Goal: Task Accomplishment & Management: Manage account settings

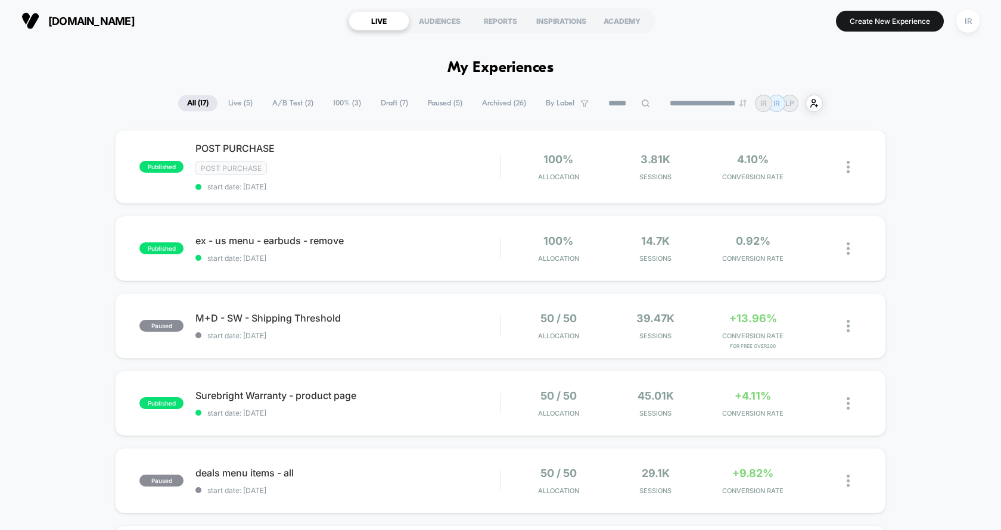
click at [517, 384] on div "published Surebright Warranty - product page start date: 9/9/2025 50 / 50 Alloc…" at bounding box center [500, 404] width 771 height 66
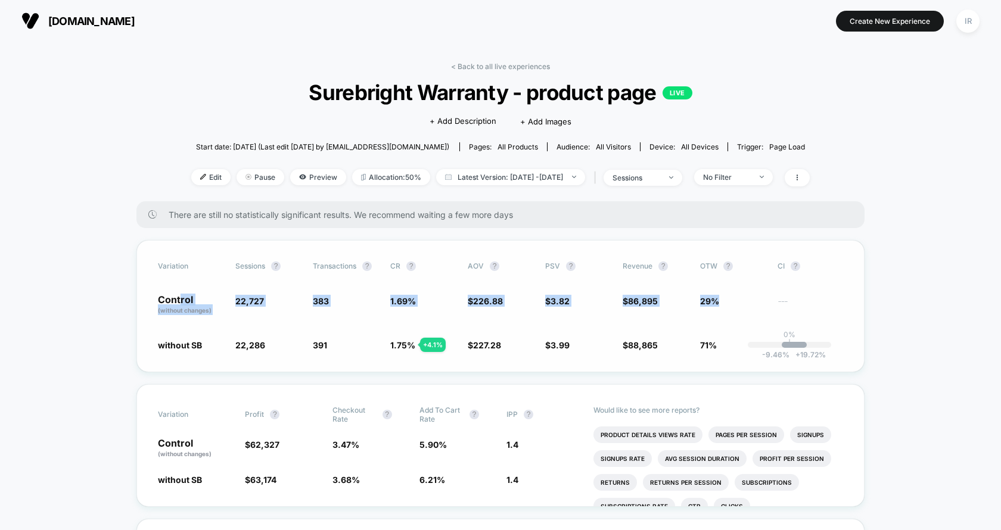
drag, startPoint x: 180, startPoint y: 300, endPoint x: 718, endPoint y: 299, distance: 537.6
click at [718, 300] on div "Control (without changes) 22,727 383 1.69 % $ 226.88 $ 3.82 $ 86,895 29% ---" at bounding box center [500, 305] width 685 height 20
click at [718, 299] on span "29%" at bounding box center [709, 301] width 19 height 10
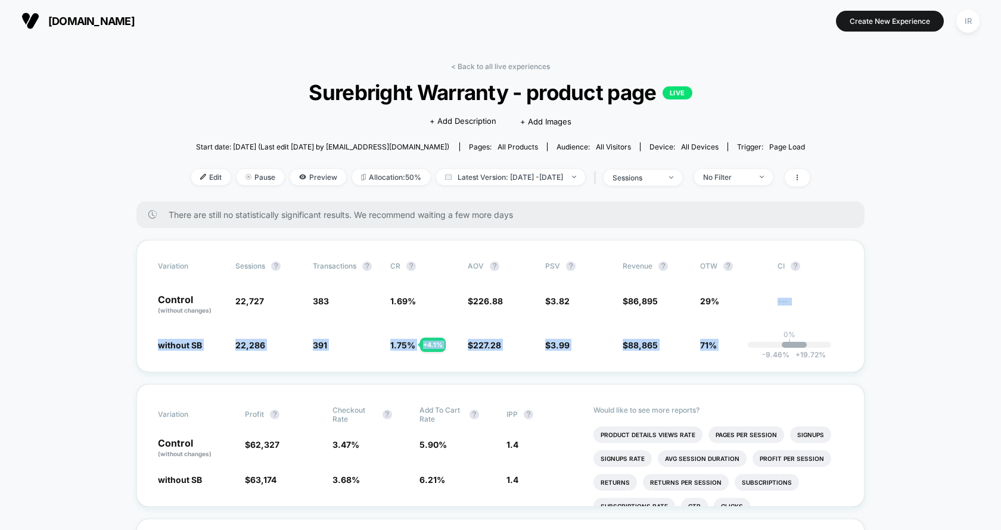
drag, startPoint x: 718, startPoint y: 299, endPoint x: 722, endPoint y: 371, distance: 71.6
click at [721, 370] on div "Variation Sessions ? Transactions ? CR ? AOV ? PSV ? Revenue ? OTW ? CI ? Contr…" at bounding box center [500, 306] width 728 height 132
drag, startPoint x: 766, startPoint y: 361, endPoint x: 200, endPoint y: 346, distance: 566.4
click at [200, 346] on div "Variation Sessions ? Transactions ? CR ? AOV ? PSV ? Revenue ? OTW ? CI ? Contr…" at bounding box center [500, 306] width 728 height 132
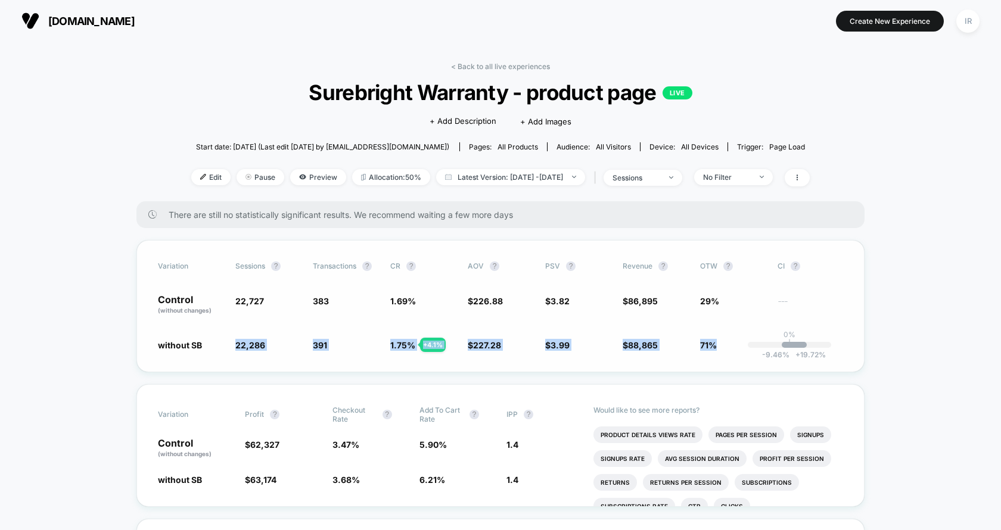
click at [200, 346] on span "without SB" at bounding box center [180, 345] width 44 height 10
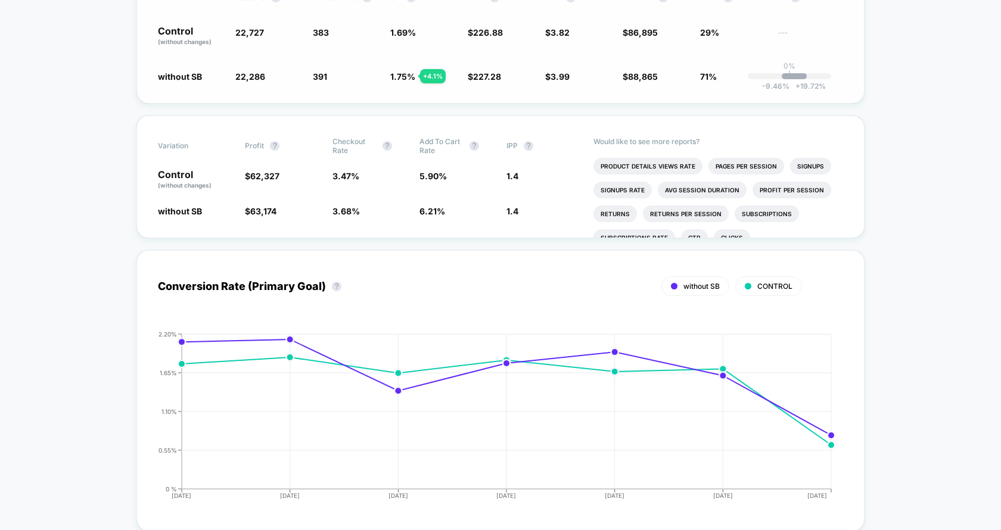
scroll to position [261, 0]
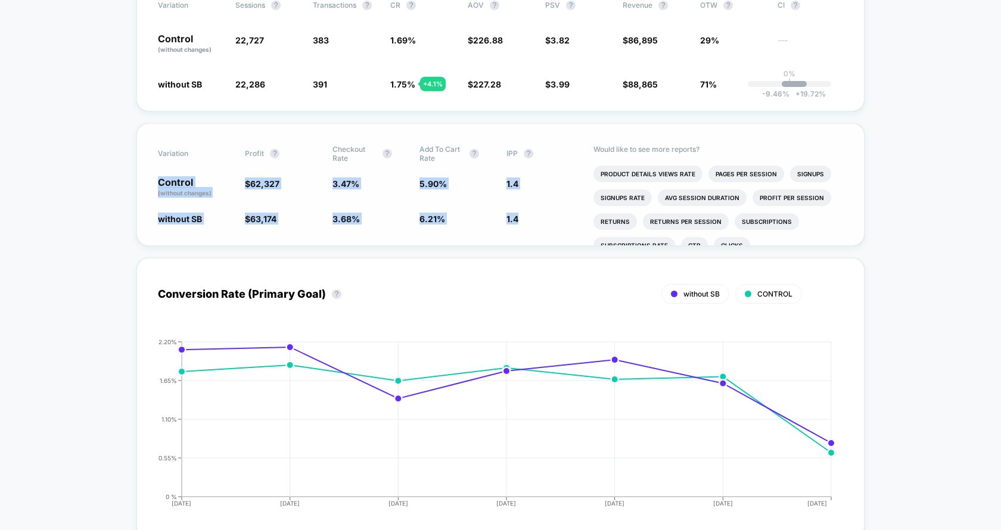
drag, startPoint x: 156, startPoint y: 179, endPoint x: 517, endPoint y: 232, distance: 364.5
click at [517, 232] on div "Variation Profit ? Checkout Rate ? Add To Cart Rate ? IPP ? Control (without ch…" at bounding box center [500, 184] width 728 height 123
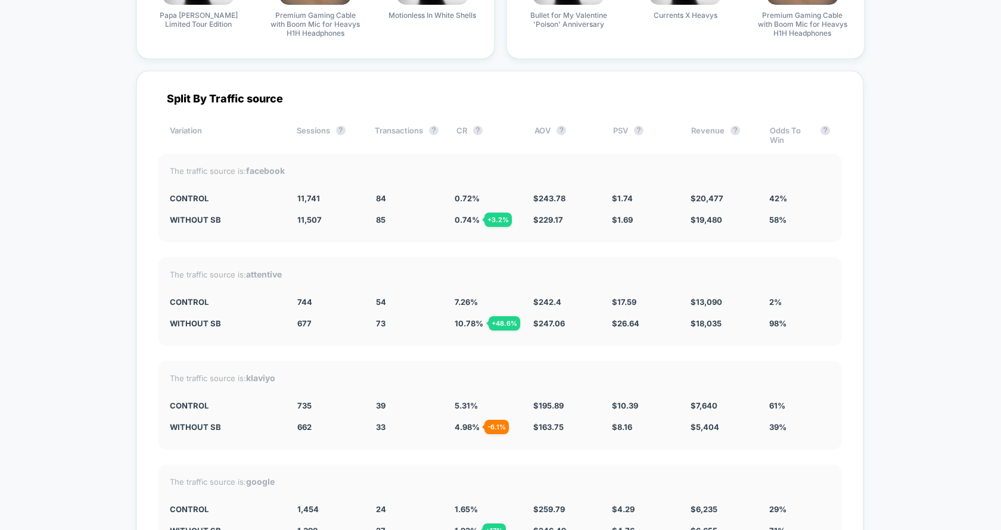
scroll to position [3285, 0]
click at [575, 257] on div "The traffic source is: attentive CONTROL 744 54 7.26 % $ 242.4 $ 17.59 $ 13,090…" at bounding box center [500, 301] width 684 height 89
drag, startPoint x: 164, startPoint y: 292, endPoint x: 633, endPoint y: 302, distance: 468.6
click at [633, 302] on div "The traffic source is: attentive CONTROL 744 54 7.26 % $ 242.4 $ 17.59 $ 13,090…" at bounding box center [500, 300] width 684 height 89
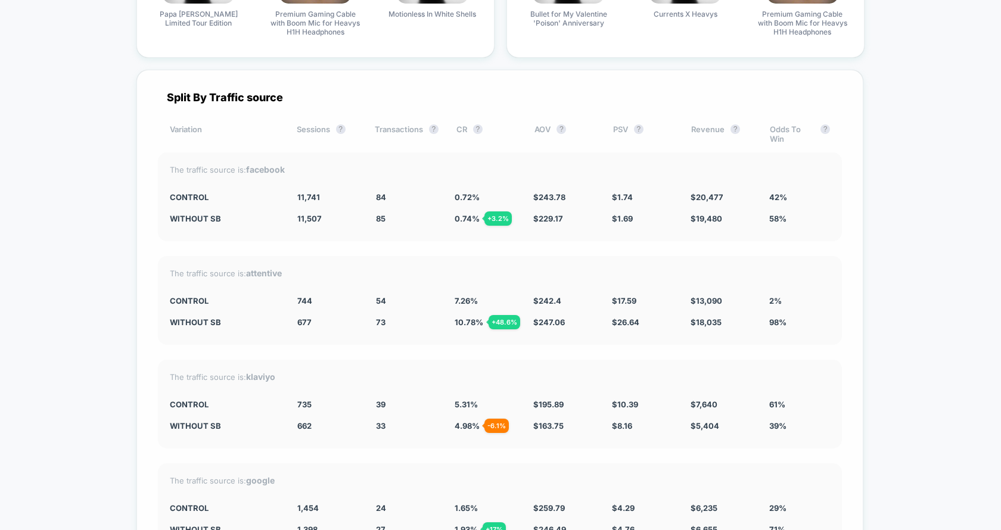
click at [633, 302] on div "The traffic source is: attentive CONTROL 744 54 7.26 % $ 242.4 $ 17.59 $ 13,090…" at bounding box center [500, 300] width 684 height 89
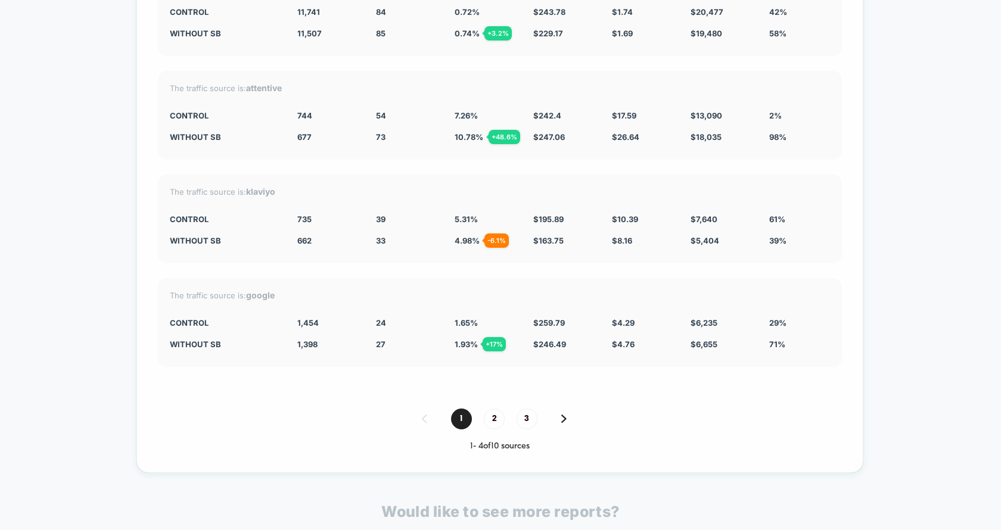
scroll to position [3555, 0]
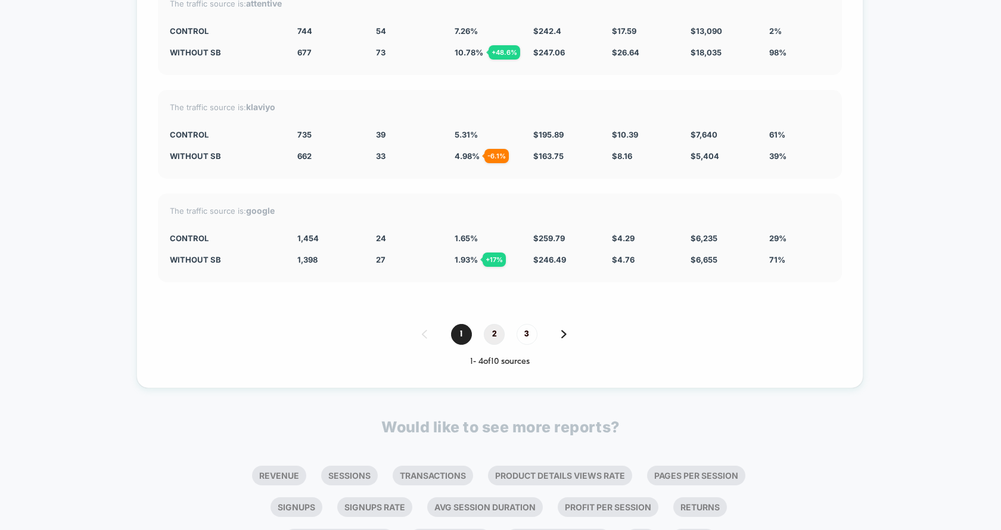
click at [489, 324] on span "2" at bounding box center [494, 334] width 21 height 21
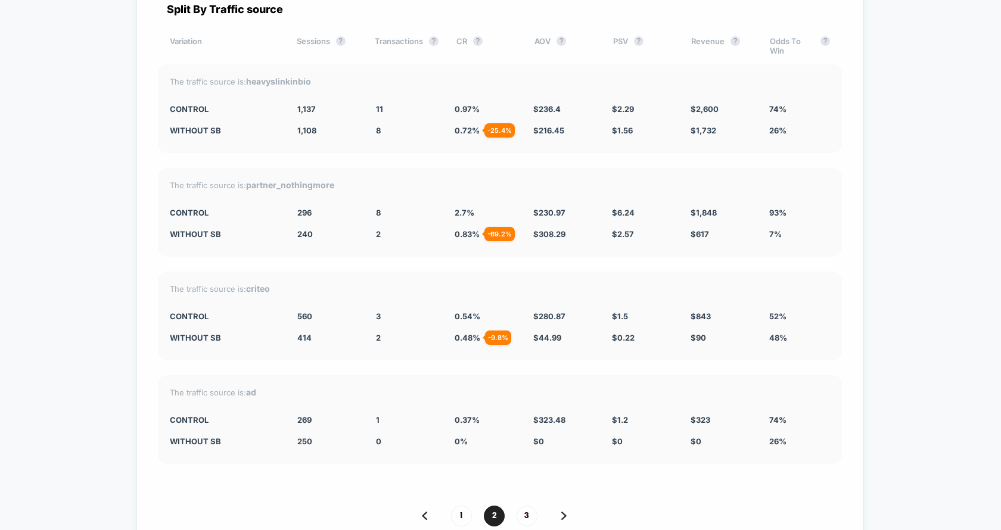
scroll to position [3490, 0]
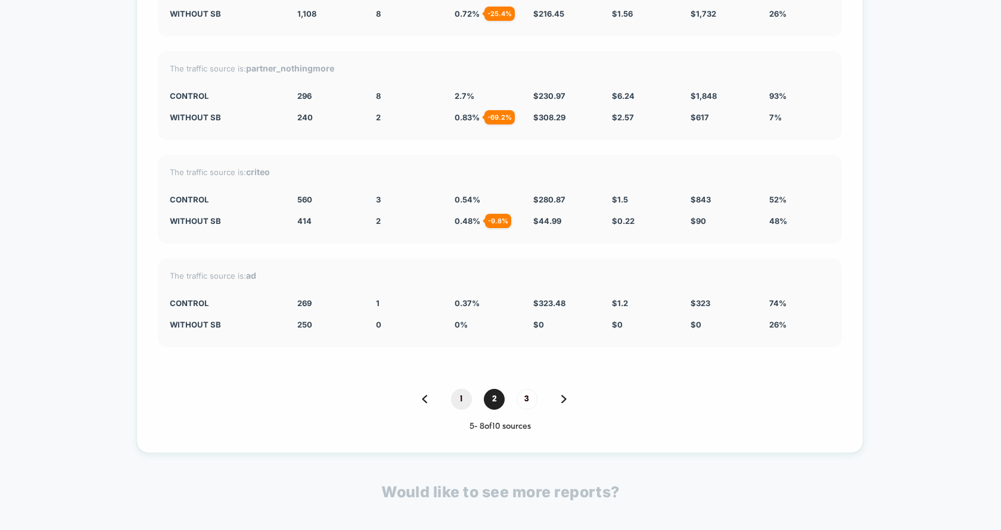
click at [467, 389] on span "1" at bounding box center [461, 399] width 21 height 21
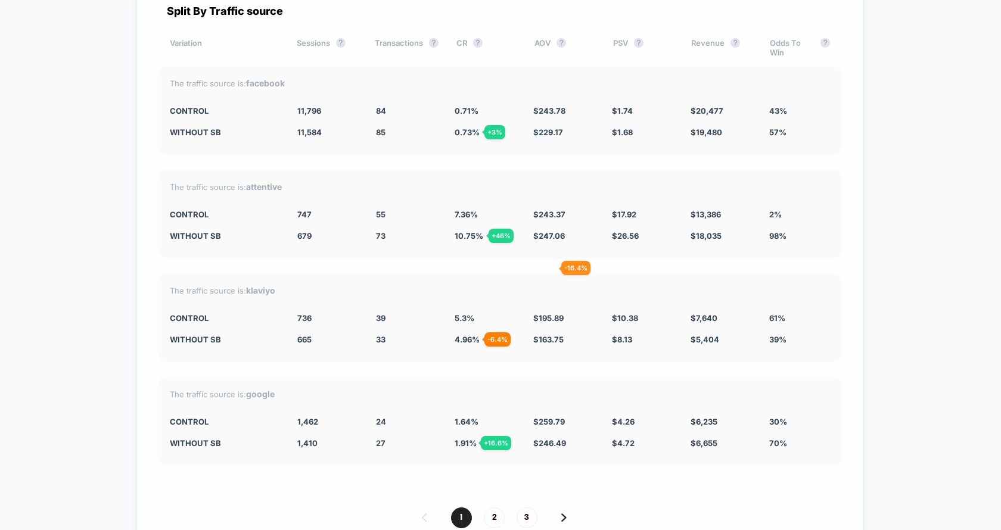
scroll to position [3369, 0]
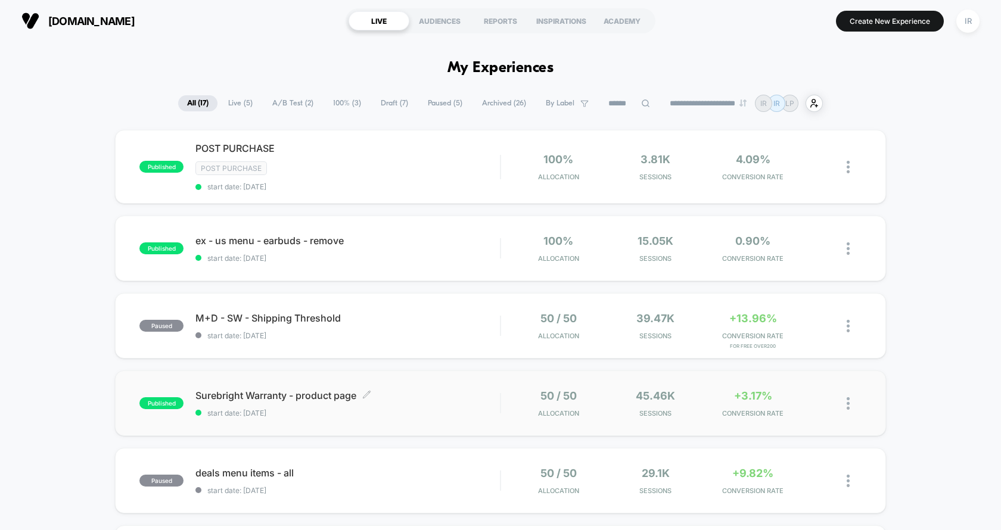
click at [445, 409] on span "start date: [DATE]" at bounding box center [347, 413] width 305 height 9
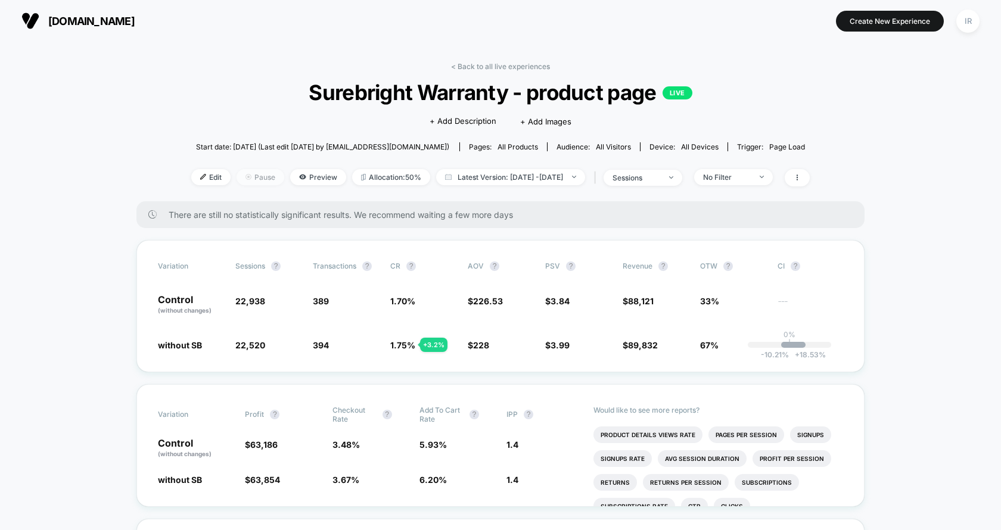
click at [237, 172] on span "Pause" at bounding box center [261, 177] width 48 height 16
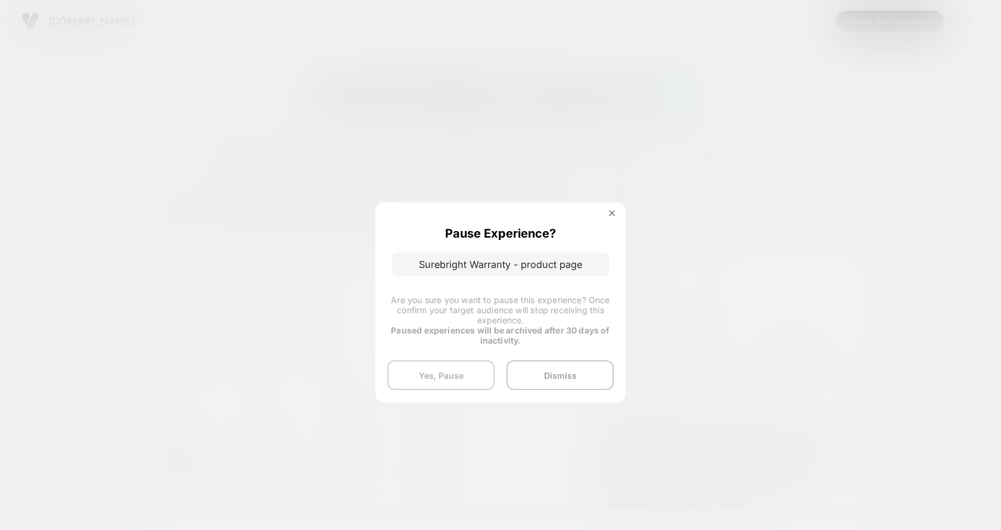
click at [470, 374] on button "Yes, Pause" at bounding box center [440, 376] width 107 height 30
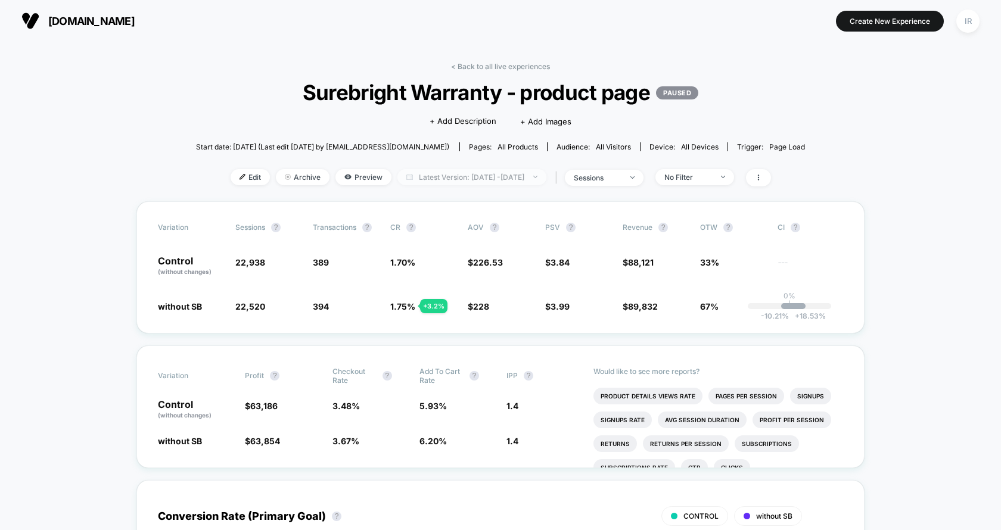
click at [458, 176] on span "Latest Version: Sep 8, 2025 - Sep 15, 2025" at bounding box center [472, 177] width 149 height 16
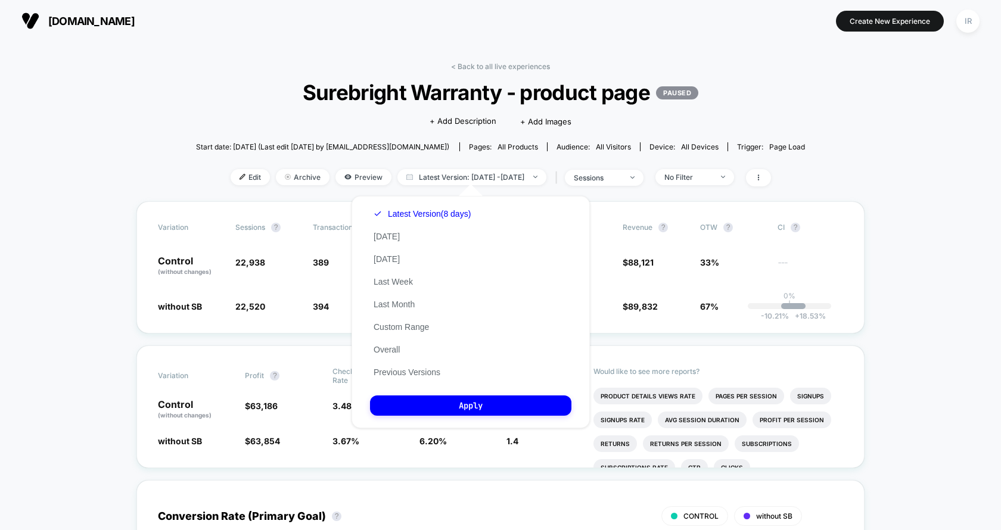
click at [406, 321] on div "Latest Version (8 days) Today Yesterday Last Week Last Month Custom Range Overa…" at bounding box center [422, 293] width 104 height 181
click at [406, 332] on button "Custom Range" at bounding box center [401, 327] width 63 height 11
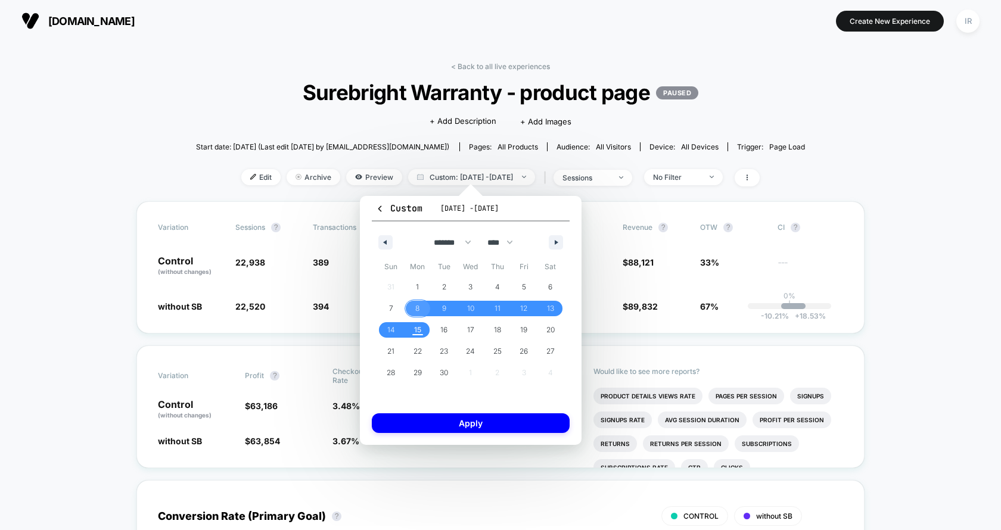
click at [421, 305] on span "8" at bounding box center [418, 308] width 27 height 15
click at [396, 329] on span "14" at bounding box center [391, 329] width 27 height 15
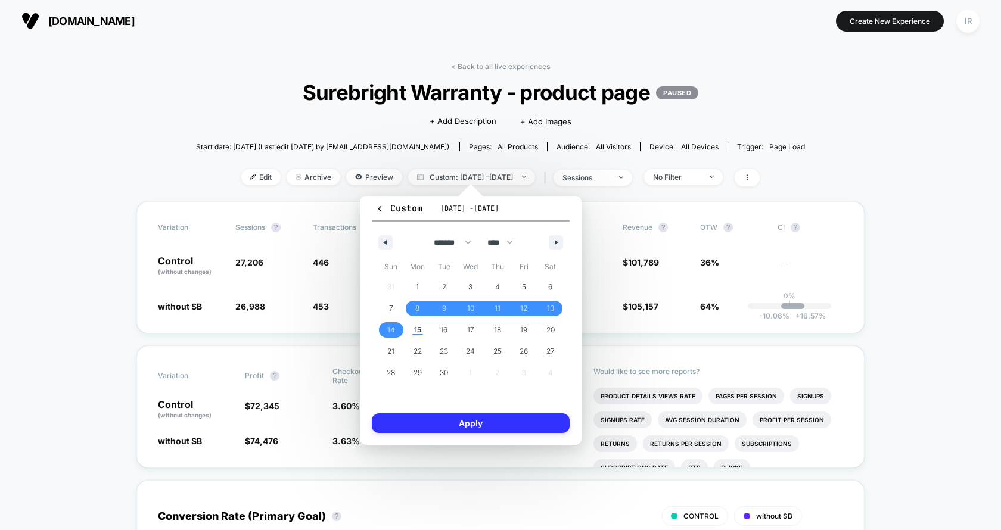
click at [405, 420] on button "Apply" at bounding box center [471, 424] width 198 height 20
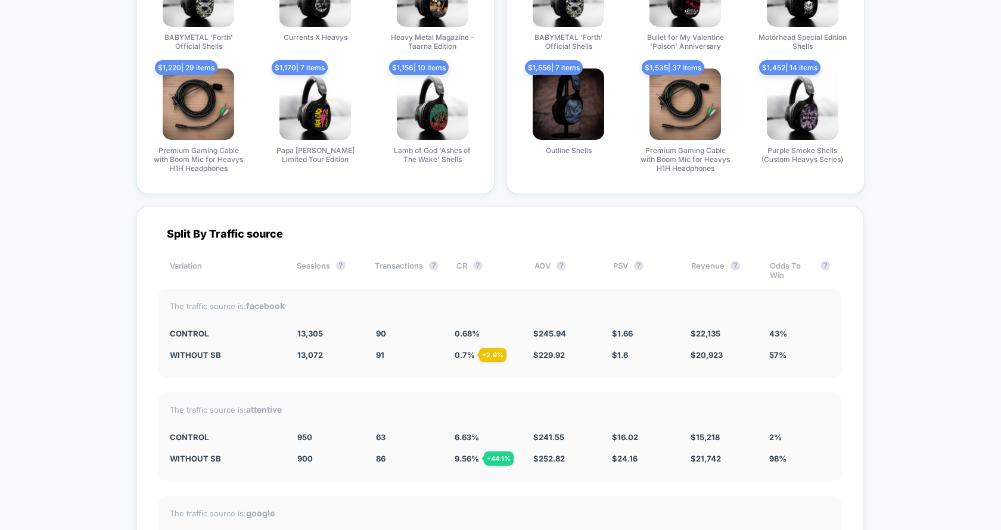
scroll to position [3103, 0]
